Goal: Information Seeking & Learning: Learn about a topic

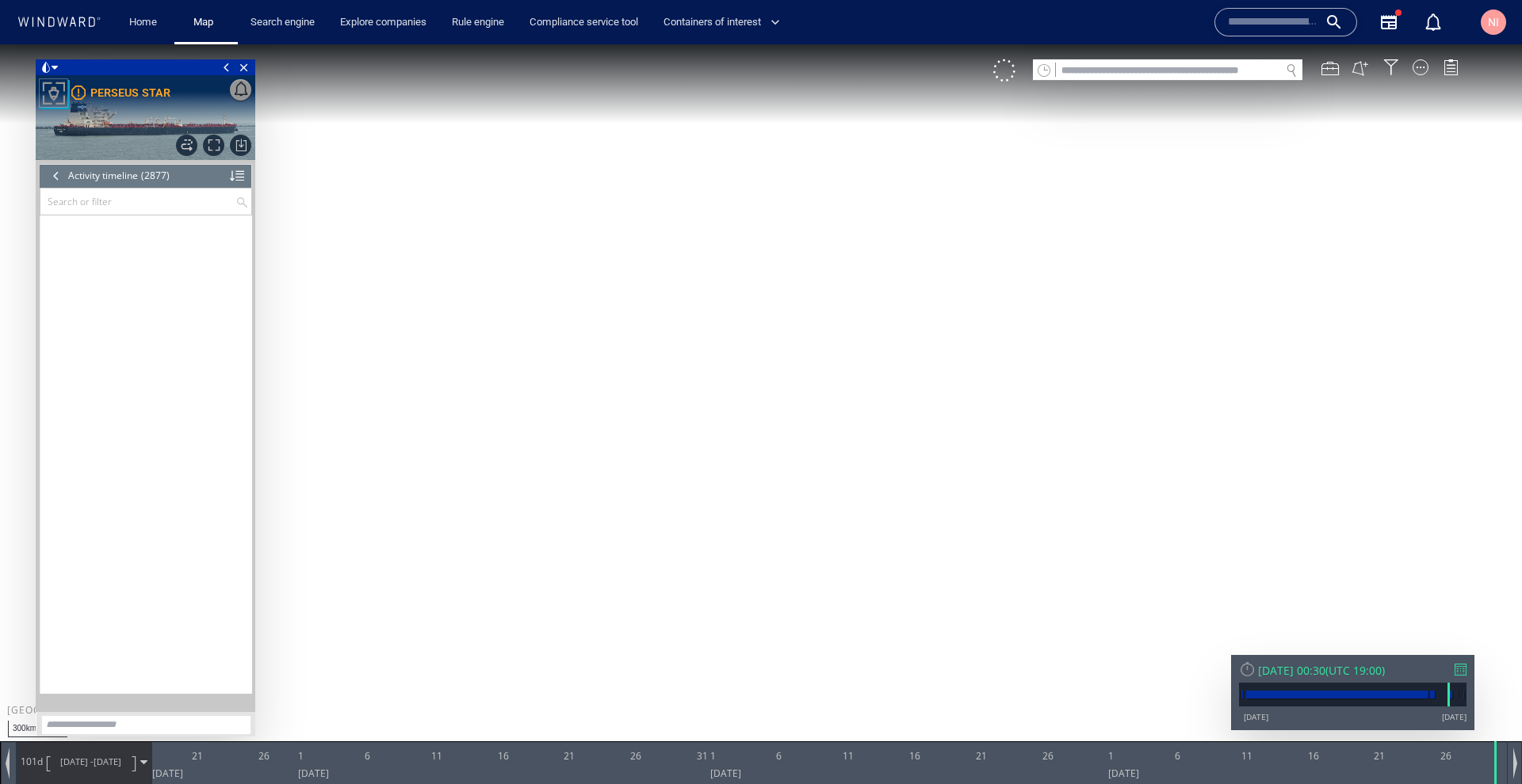
scroll to position [121998, 0]
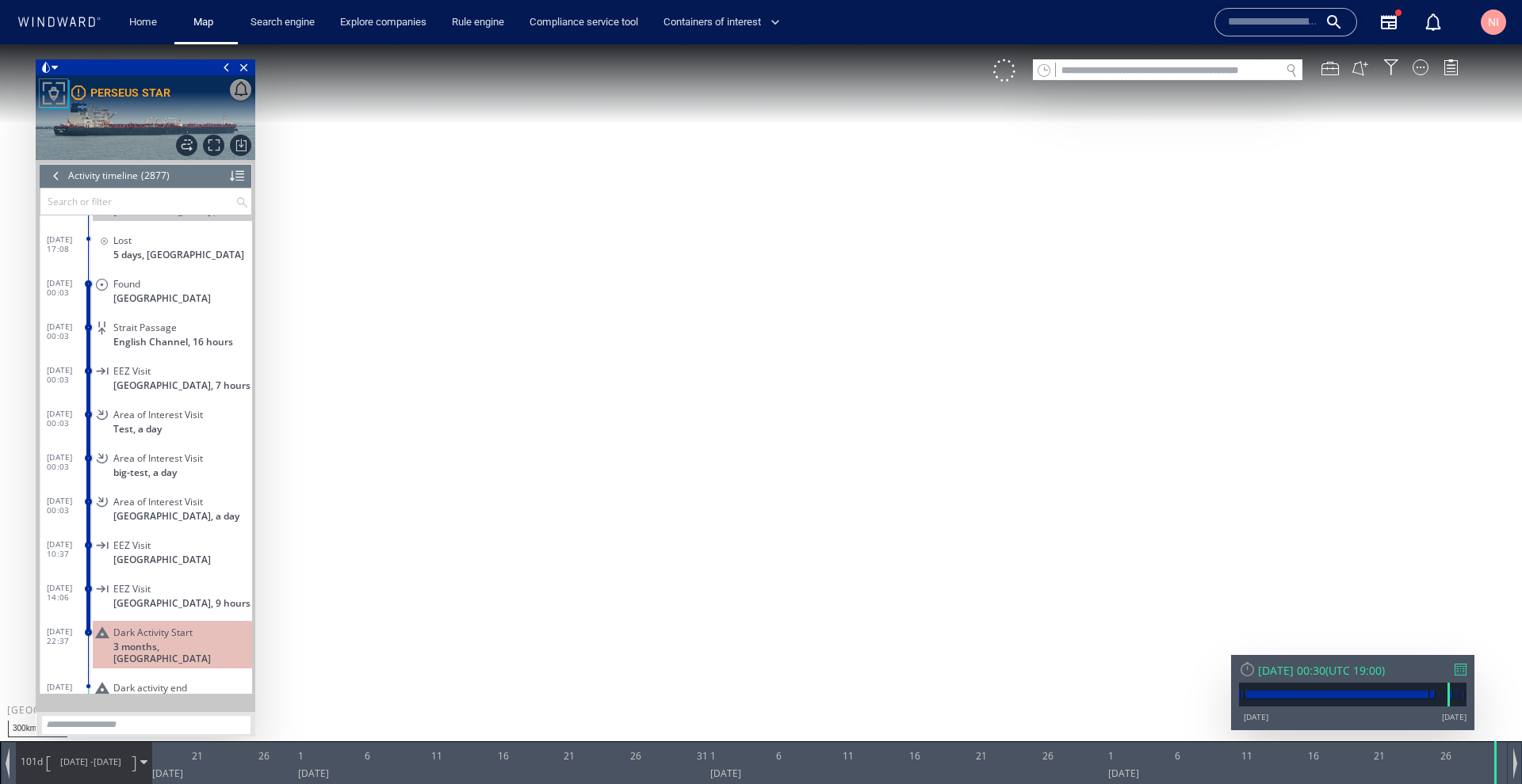
click at [1300, 21] on input "text" at bounding box center [1273, 22] width 91 height 24
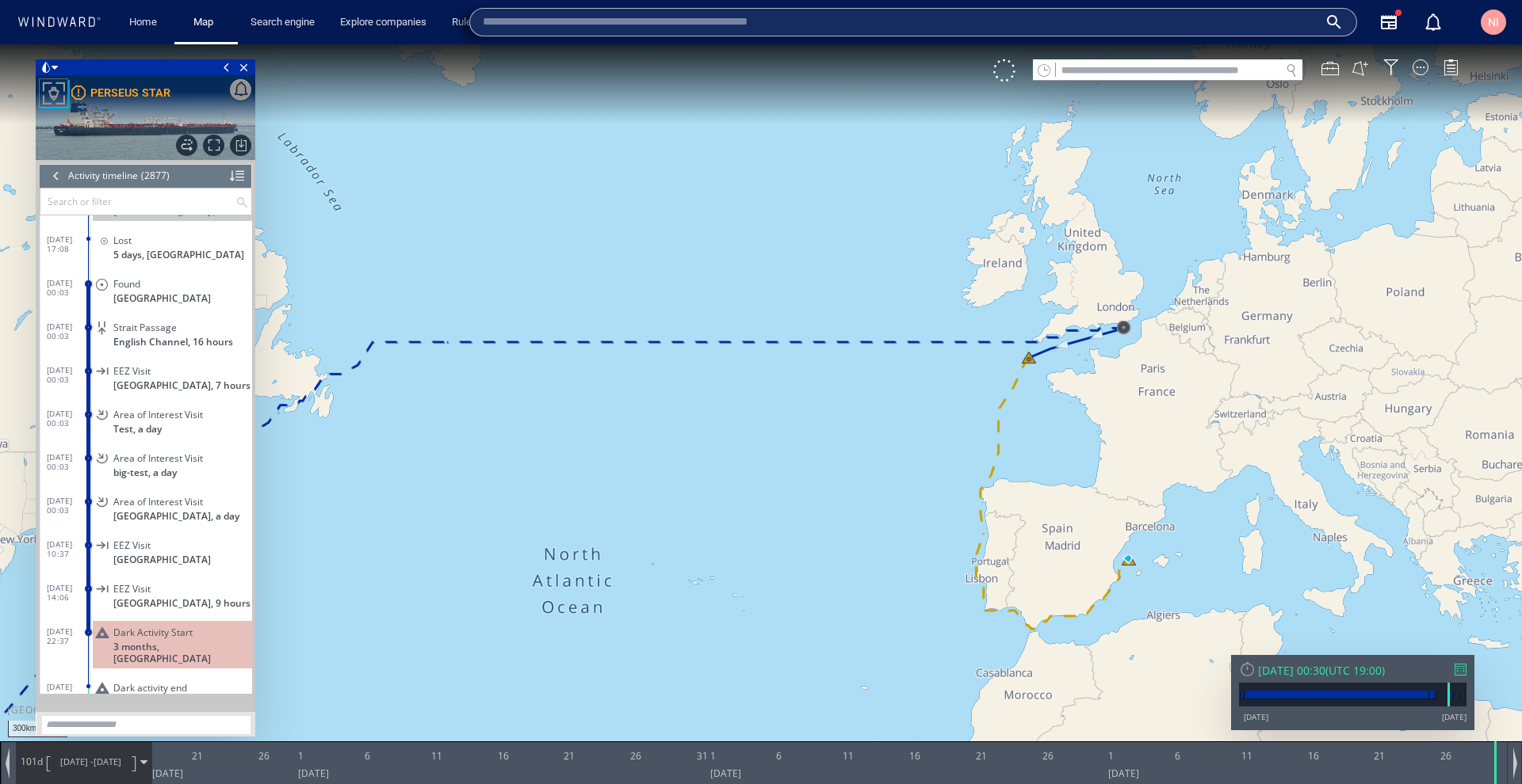
paste input "********"
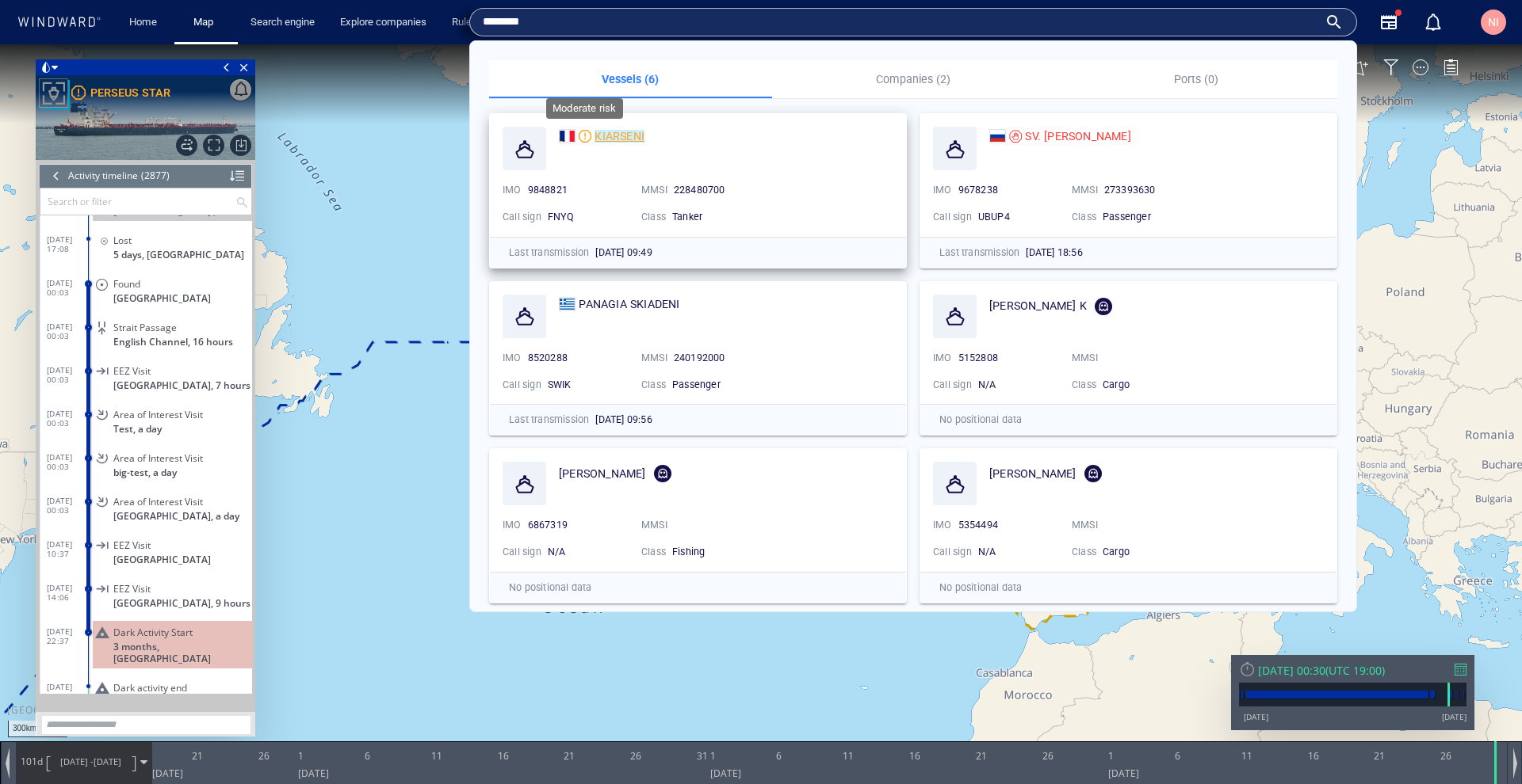
type input "********"
click at [584, 134] on div at bounding box center [584, 136] width 13 height 13
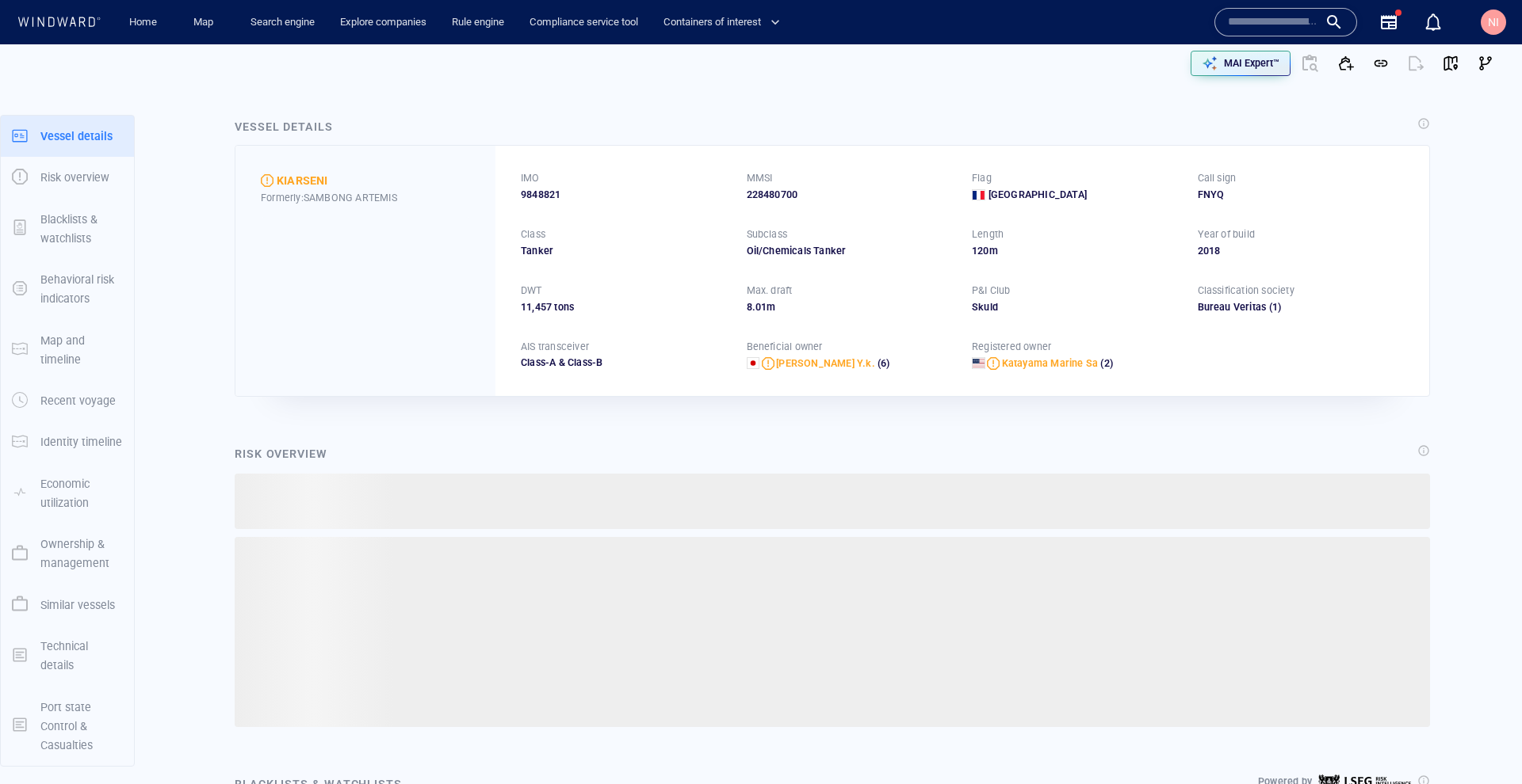
click at [1236, 21] on input "text" at bounding box center [1273, 22] width 91 height 24
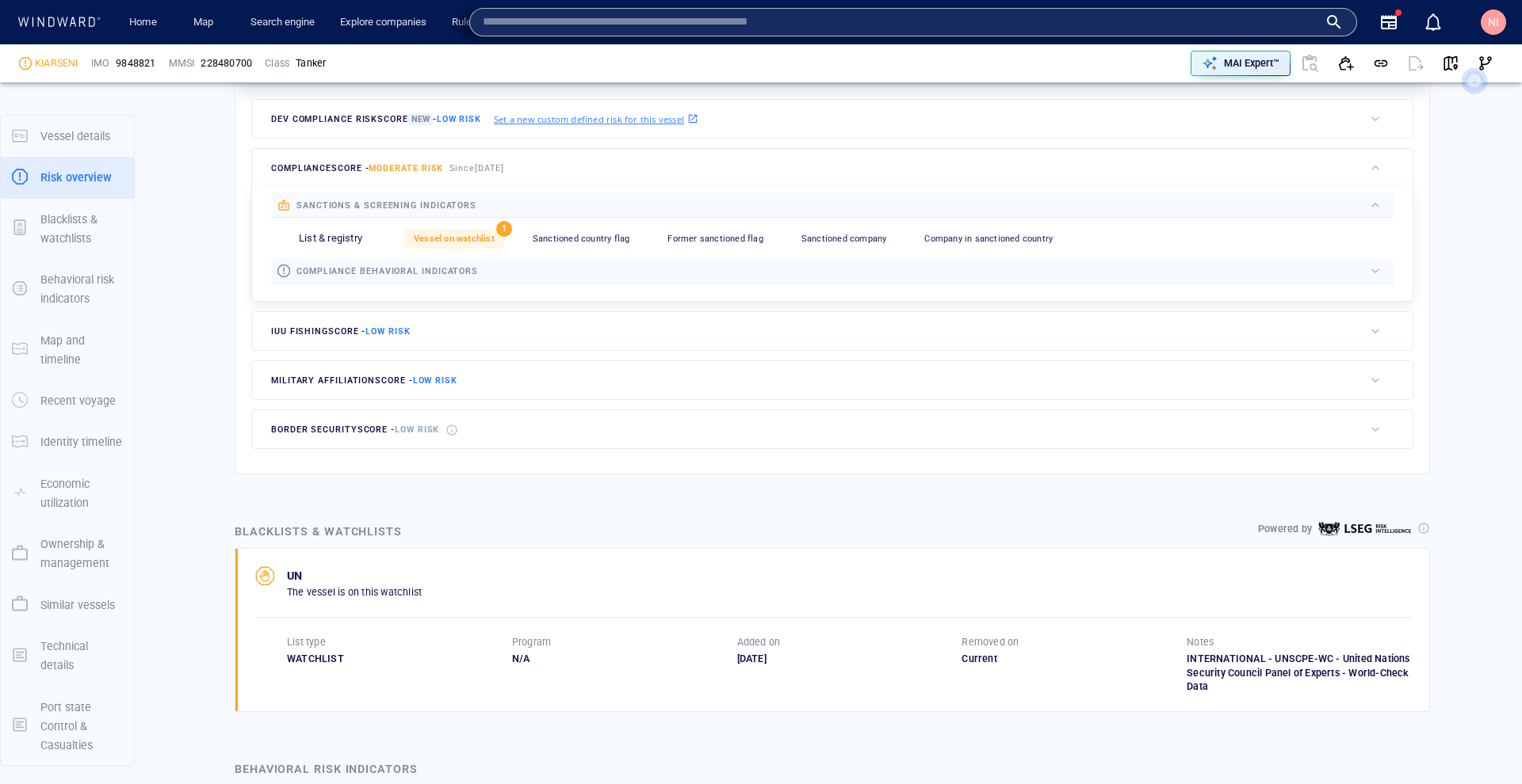
scroll to position [513, 0]
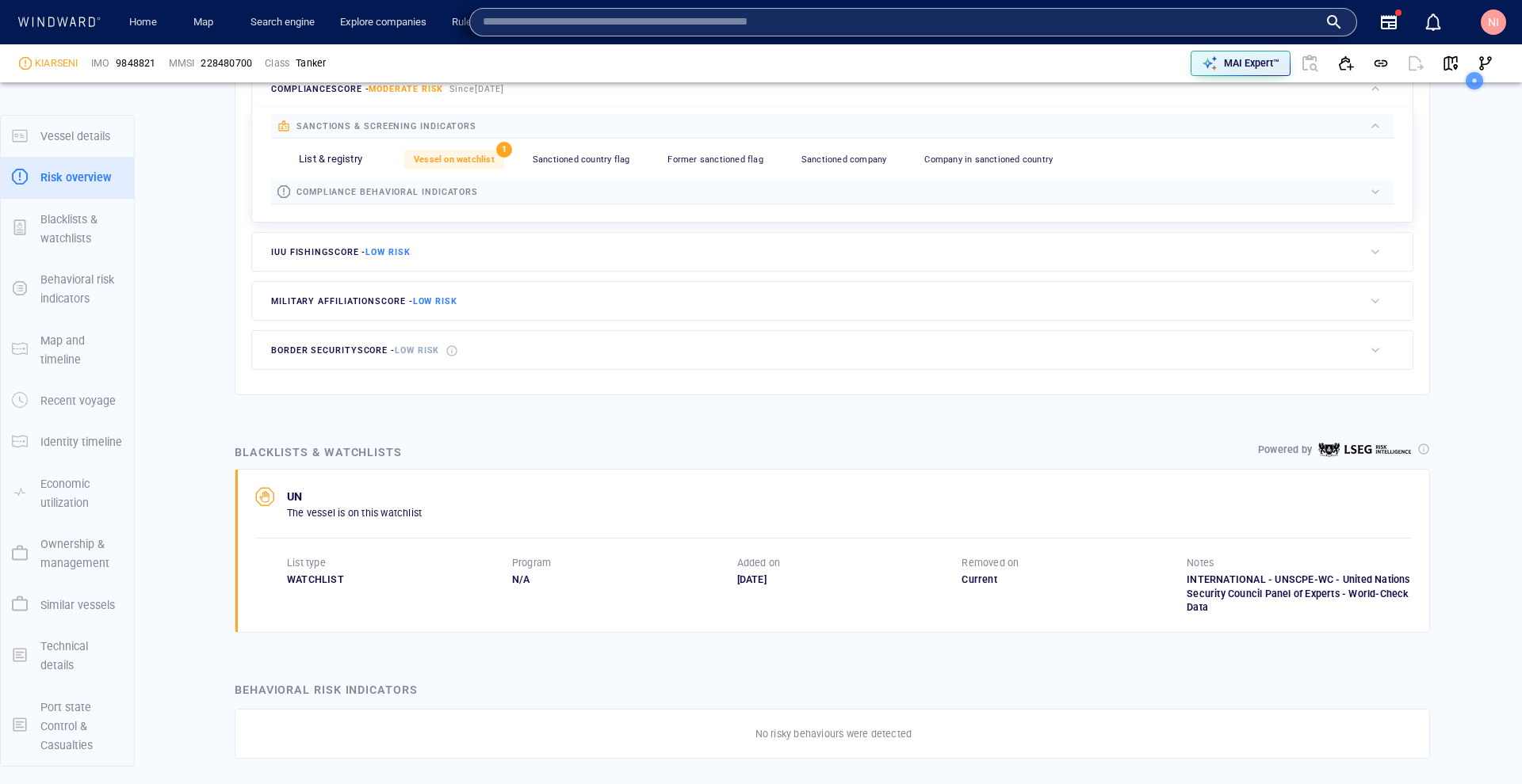
scroll to position [537, 0]
drag, startPoint x: 1178, startPoint y: 569, endPoint x: 1294, endPoint y: 569, distance: 116.0
click at [1294, 571] on div "INTERNATIONAL - UNSCPE-WC - United Nations Security Council Panel of Experts - …" at bounding box center [1299, 592] width 225 height 43
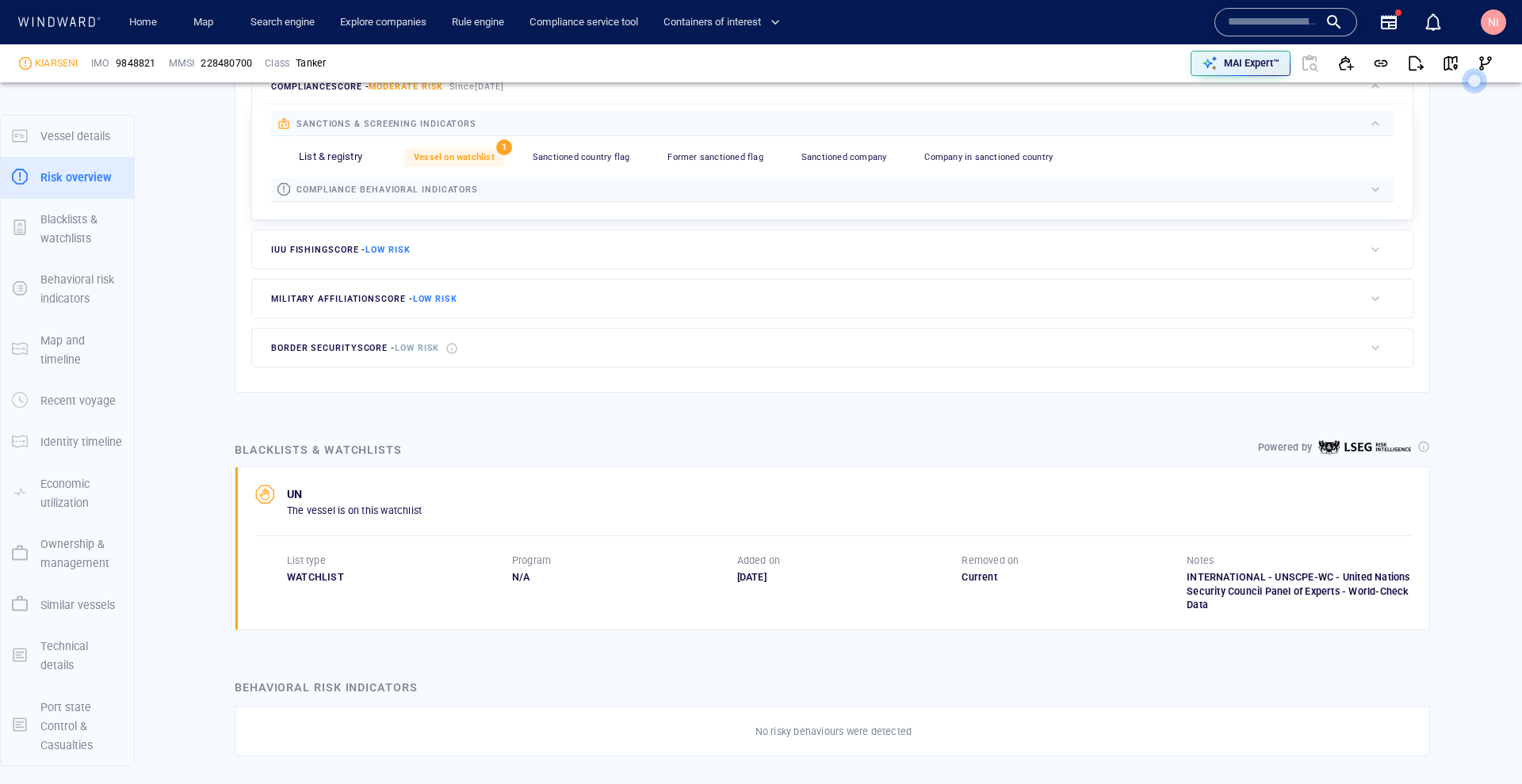
click at [131, 65] on span "9848821" at bounding box center [135, 64] width 39 height 14
copy span "9848821"
click at [226, 70] on div "228480700" at bounding box center [226, 64] width 51 height 14
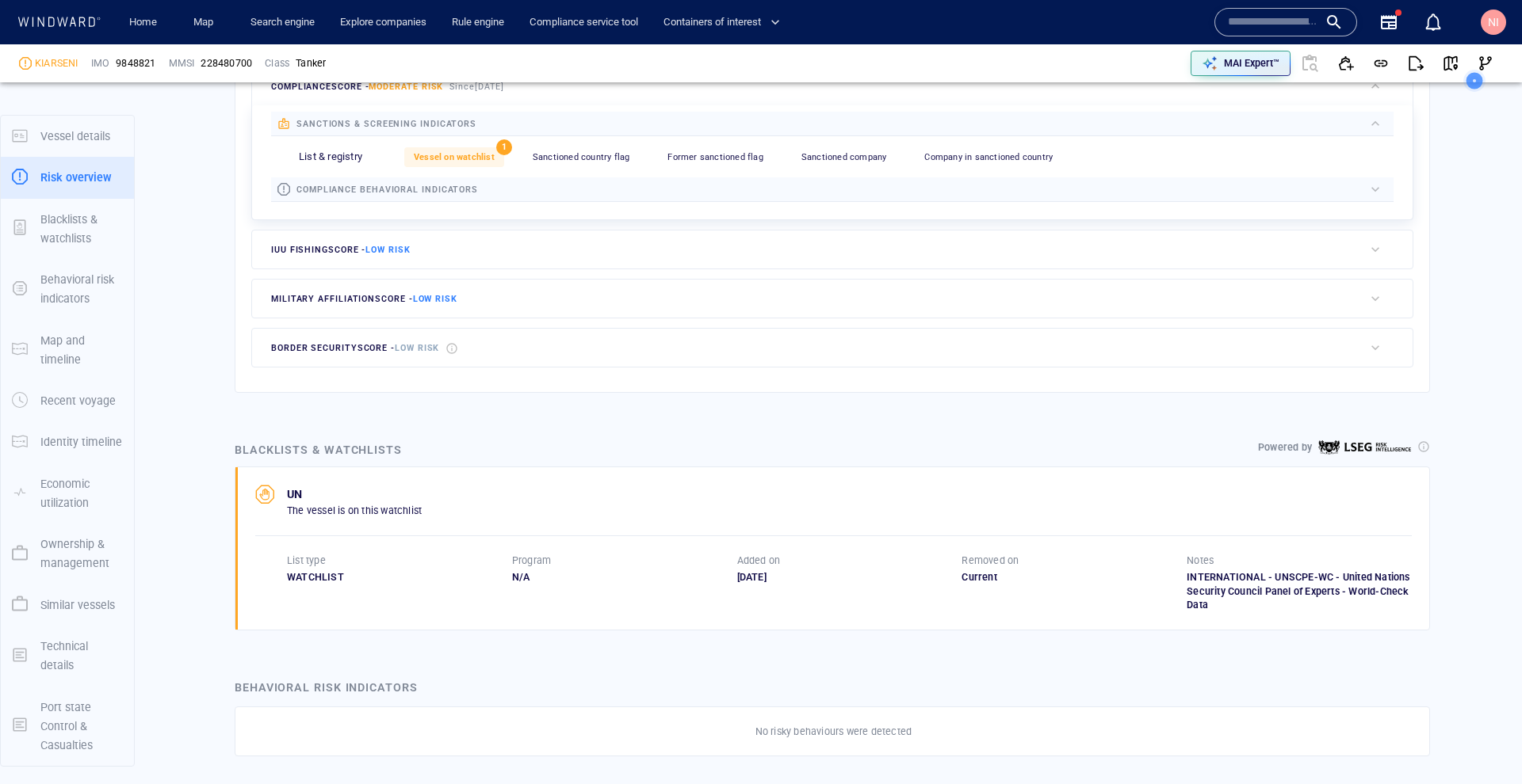
click at [227, 64] on div "228480700" at bounding box center [226, 64] width 51 height 14
copy div "228480700"
drag, startPoint x: 108, startPoint y: 62, endPoint x: 30, endPoint y: 58, distance: 78.1
click at [108, 62] on p "IMO" at bounding box center [100, 64] width 19 height 14
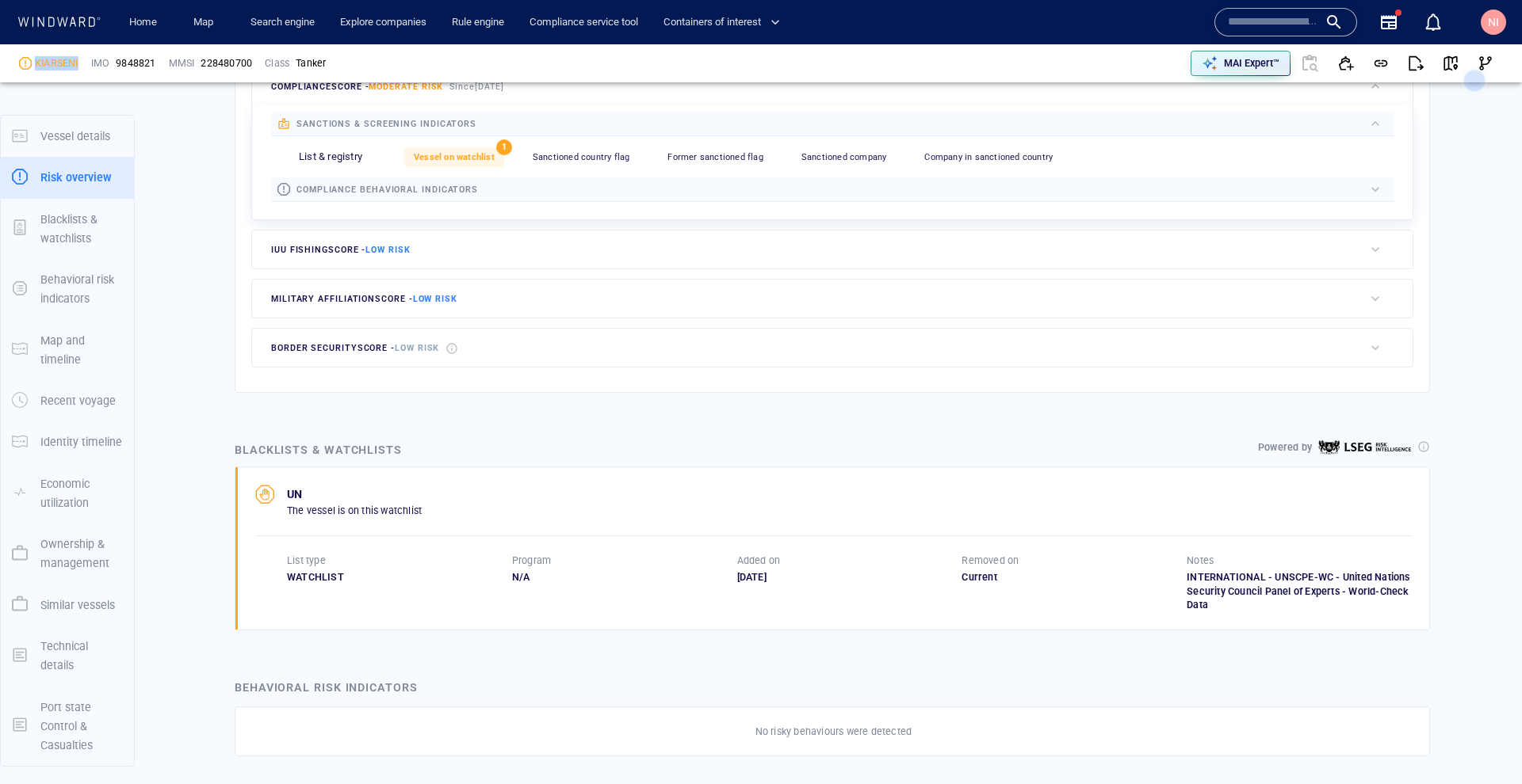
drag, startPoint x: 33, startPoint y: 65, endPoint x: 91, endPoint y: 65, distance: 58.0
click at [91, 65] on div "KIARSENI IMO 9848821 MMSI 228480700 Class Tanker" at bounding box center [388, 63] width 751 height 51
click at [155, 67] on span "9848821" at bounding box center [135, 64] width 39 height 14
click at [120, 58] on span "9848821" at bounding box center [135, 64] width 39 height 14
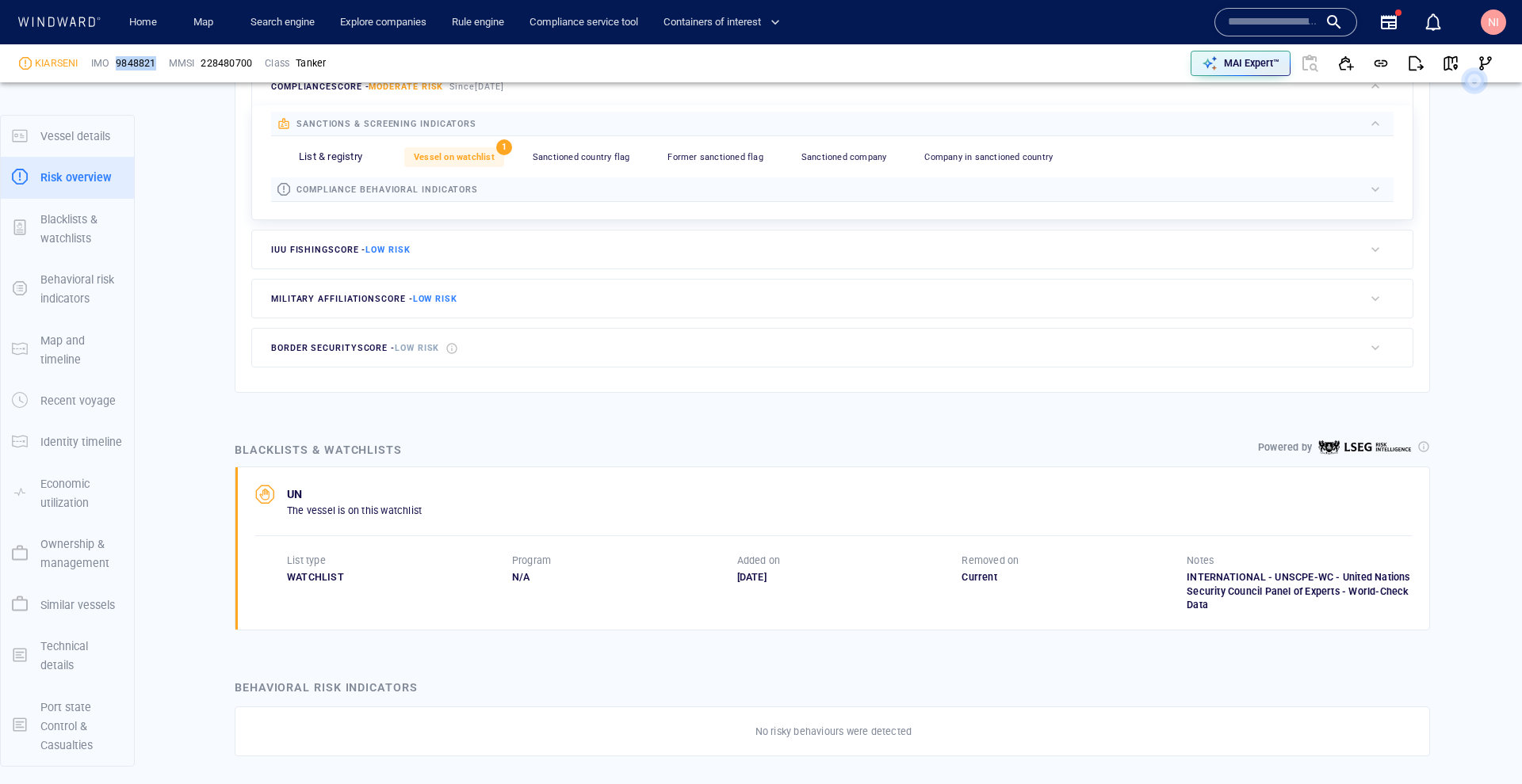
copy span "9848821"
